Goal: Task Accomplishment & Management: Manage account settings

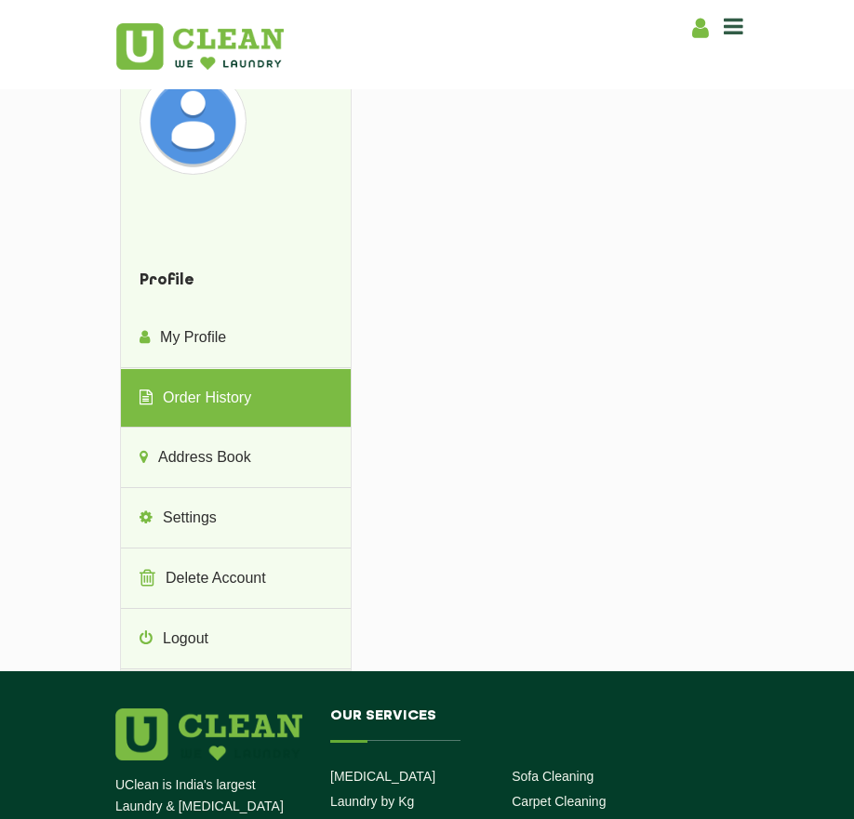
click at [208, 141] on img at bounding box center [193, 122] width 98 height 98
click at [702, 34] on icon at bounding box center [700, 28] width 17 height 23
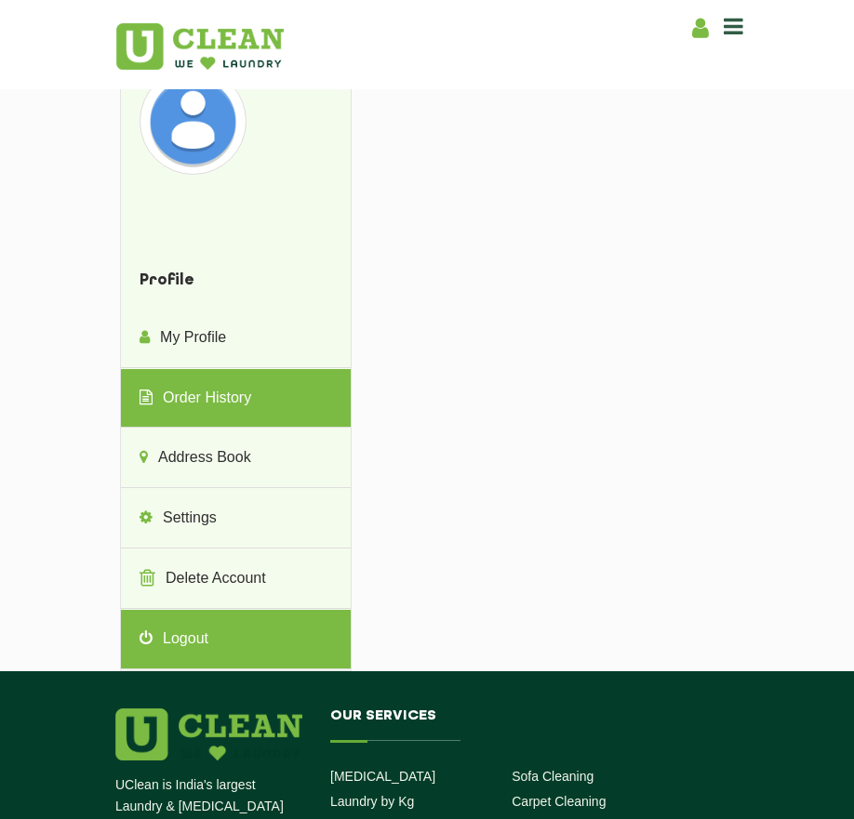
click at [160, 650] on link "Logout" at bounding box center [236, 640] width 230 height 60
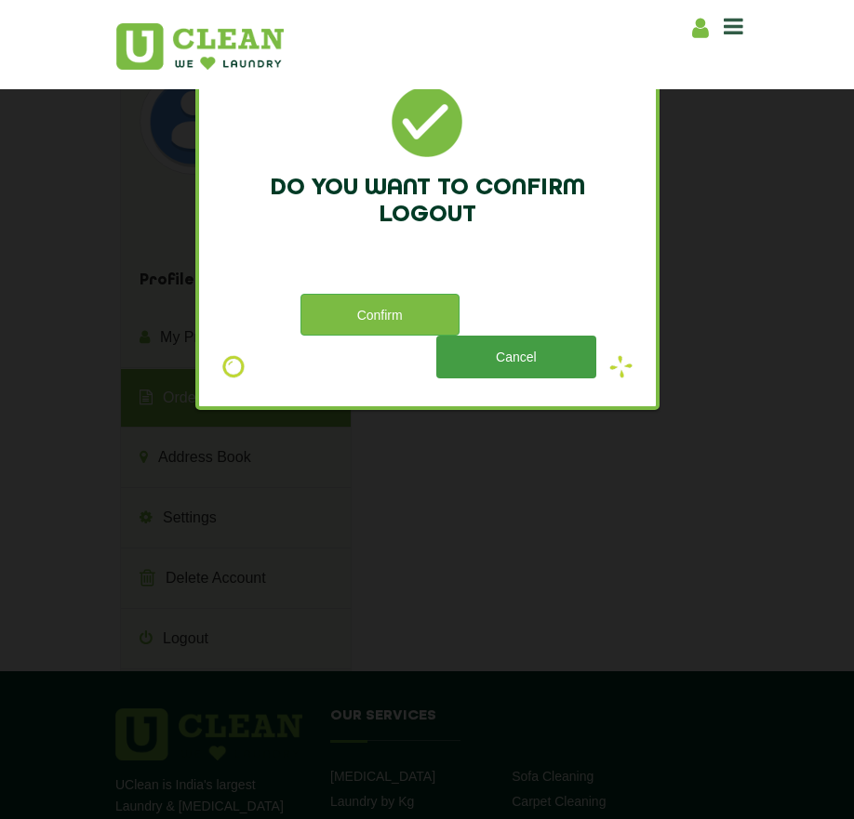
click at [509, 369] on button "Cancel" at bounding box center [515, 357] width 159 height 42
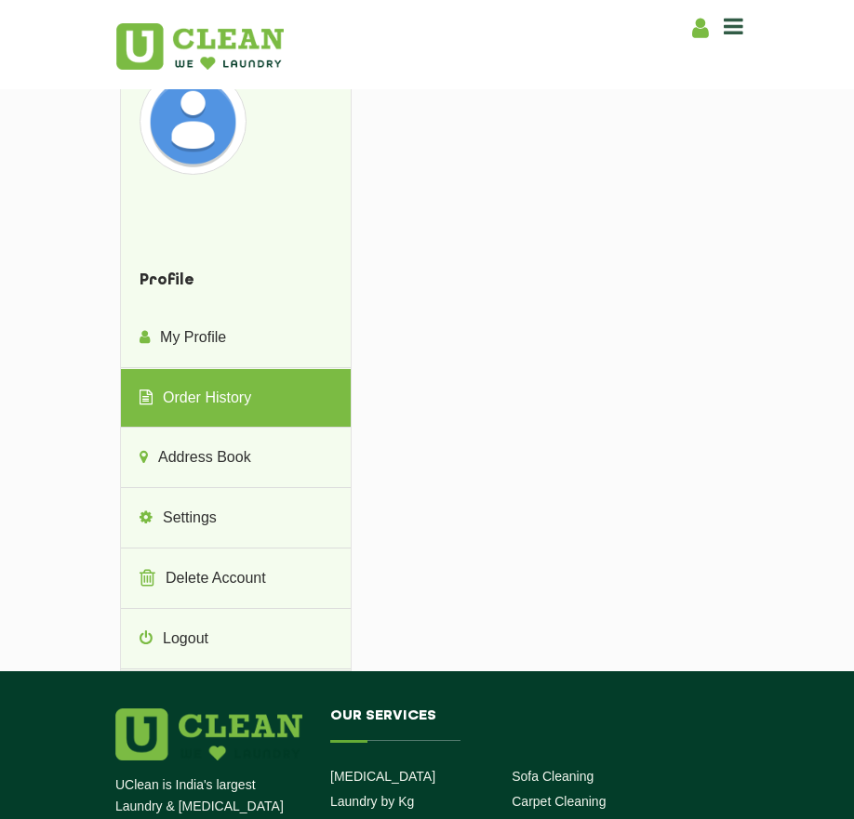
click at [213, 58] on img at bounding box center [199, 46] width 167 height 46
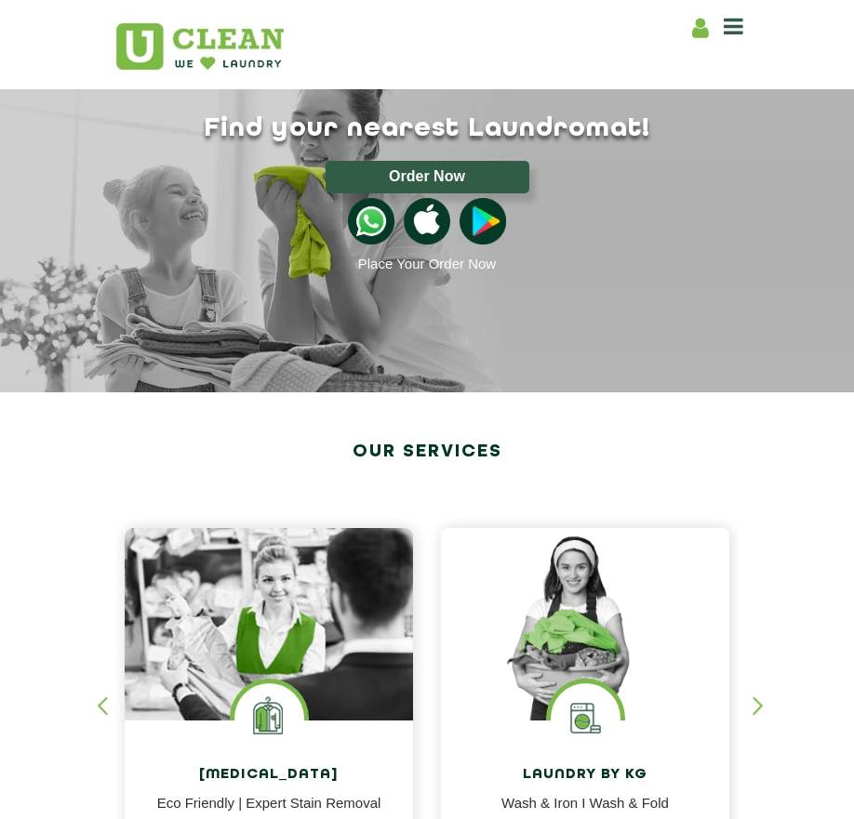
click at [702, 21] on icon at bounding box center [700, 28] width 17 height 23
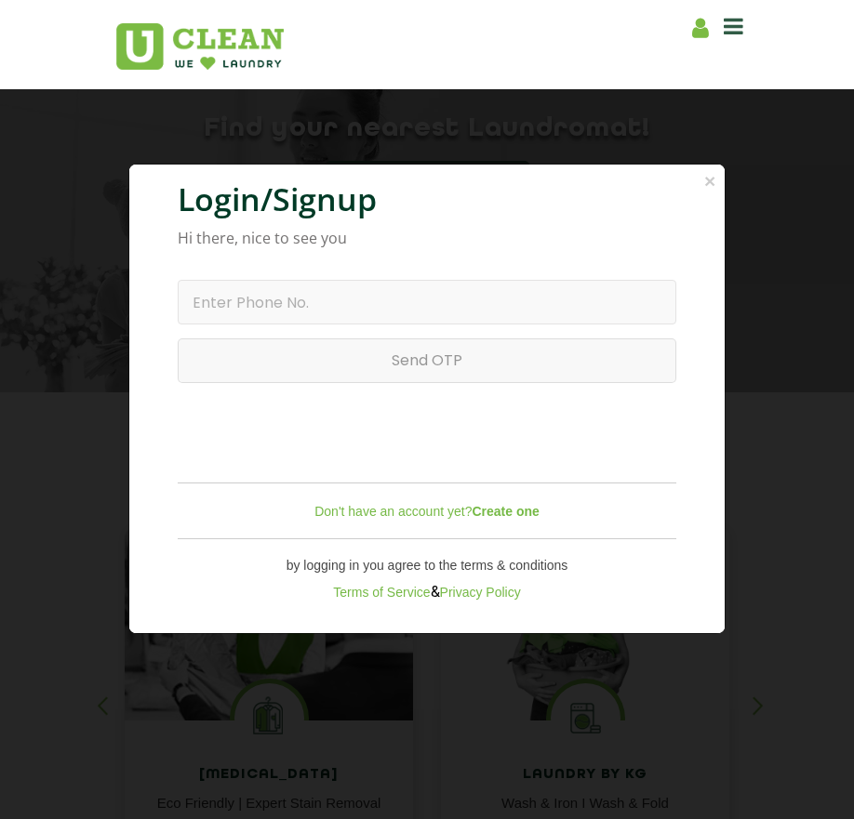
click at [701, 33] on icon at bounding box center [700, 28] width 17 height 23
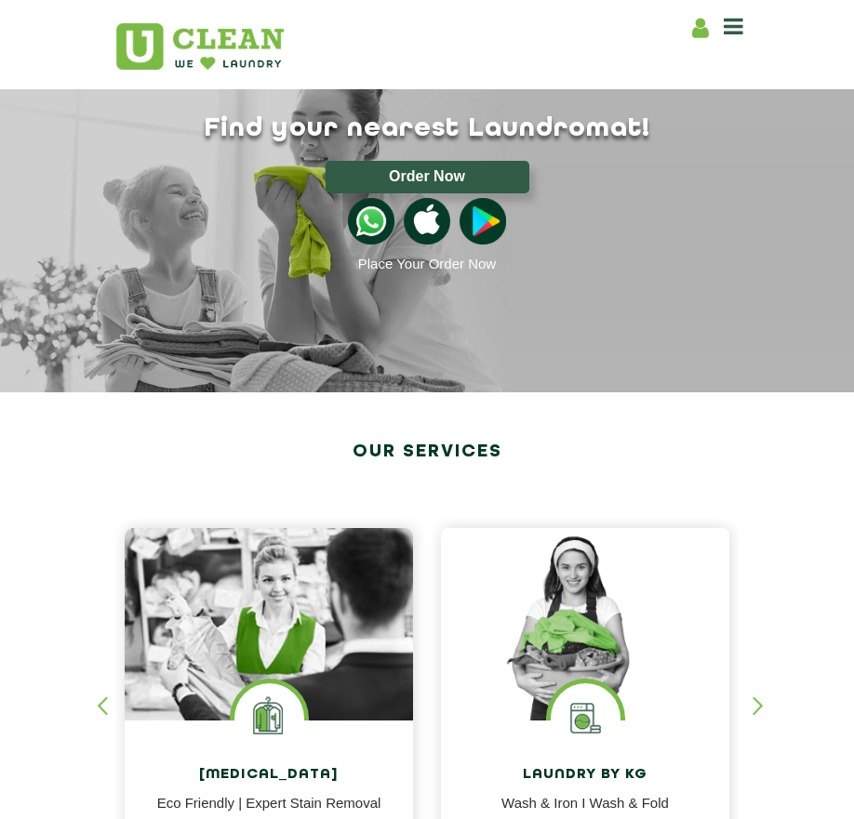
click at [701, 33] on icon at bounding box center [700, 28] width 17 height 23
